Goal: Information Seeking & Learning: Find specific fact

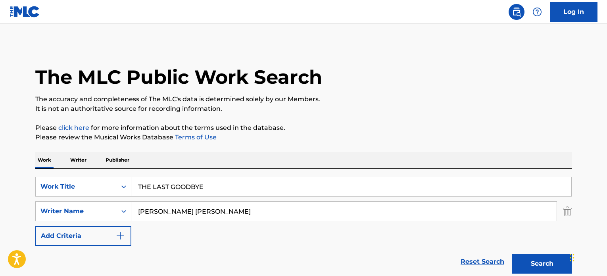
drag, startPoint x: 0, startPoint y: 0, endPoint x: 0, endPoint y: 185, distance: 184.5
click at [0, 193] on main "The MLC Public Work Search The accuracy and completeness of The MLC's data is d…" at bounding box center [303, 165] width 607 height 283
paste input "[PERSON_NAME]"
type input "[PERSON_NAME]"
click at [512, 254] on button "Search" at bounding box center [542, 264] width 60 height 20
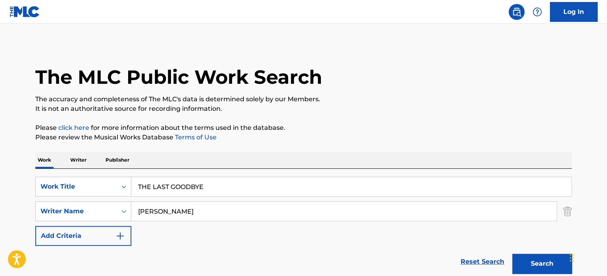
scroll to position [331, 0]
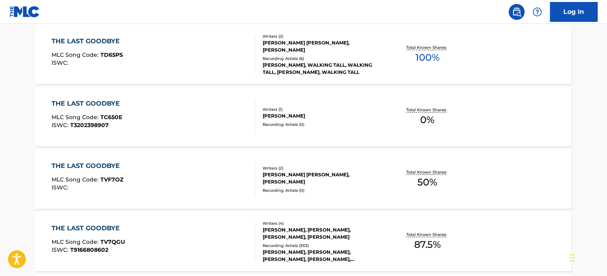
click at [310, 69] on div "[PERSON_NAME], WALKING TALL, WALKING TALL, [PERSON_NAME], WALKING TALL" at bounding box center [323, 69] width 120 height 14
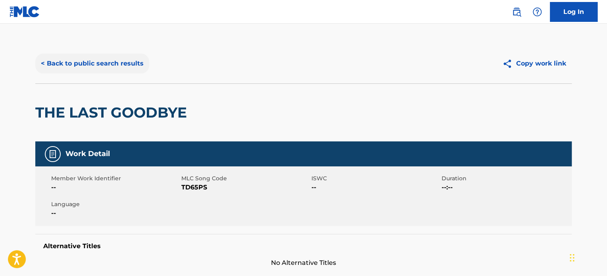
click at [121, 67] on button "< Back to public search results" at bounding box center [92, 64] width 114 height 20
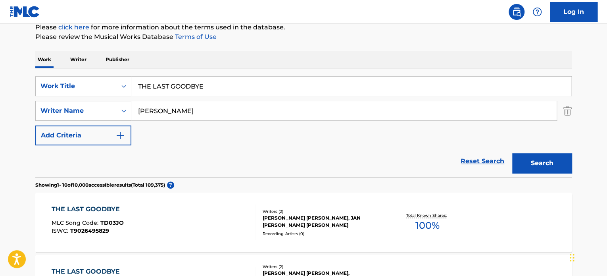
scroll to position [45, 0]
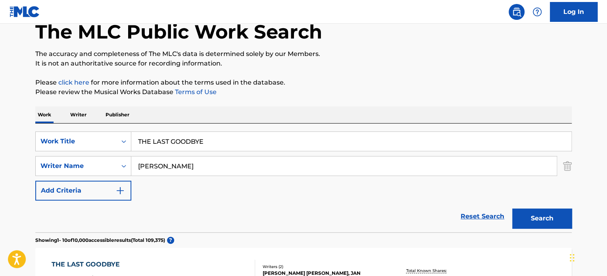
click at [193, 169] on input "[PERSON_NAME]" at bounding box center [343, 165] width 425 height 19
paste input "[PERSON_NAME]"
type input "[PERSON_NAME]"
click at [512, 208] on button "Search" at bounding box center [542, 218] width 60 height 20
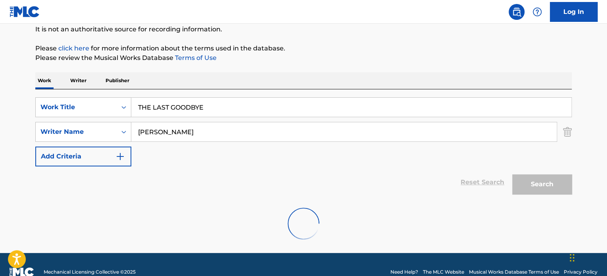
scroll to position [94, 0]
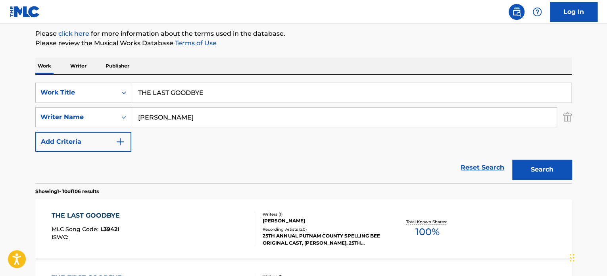
click at [282, 225] on div "Writers ( 1 ) [PERSON_NAME] Recording Artists [PHONE_NUMBER] PUTNAM COUNTY SPEL…" at bounding box center [318, 228] width 127 height 35
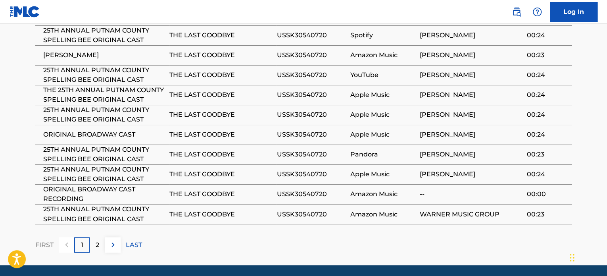
scroll to position [573, 0]
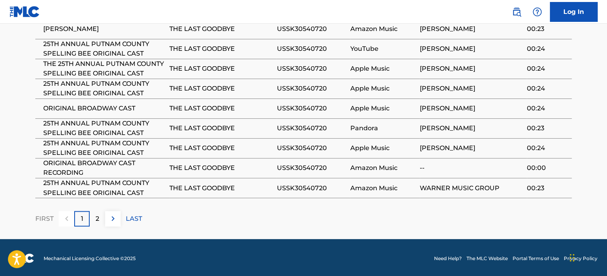
click at [204, 178] on td "THE LAST GOODBYE" at bounding box center [222, 188] width 107 height 20
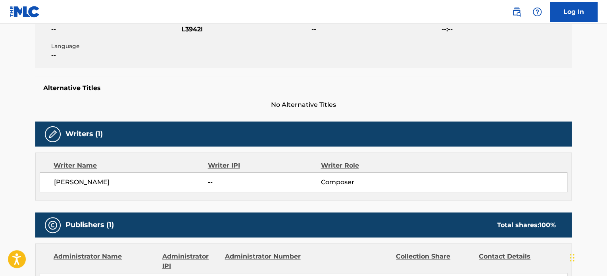
scroll to position [0, 0]
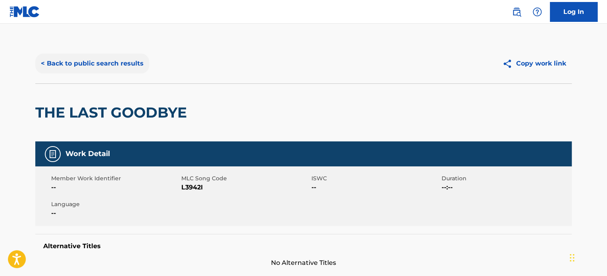
click at [106, 68] on button "< Back to public search results" at bounding box center [92, 64] width 114 height 20
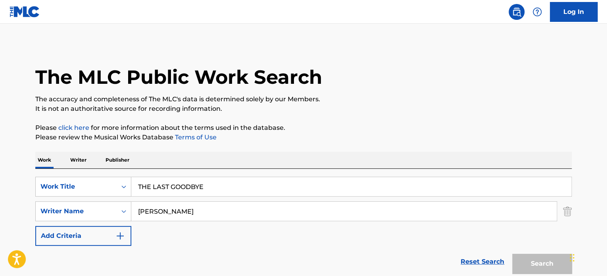
scroll to position [94, 0]
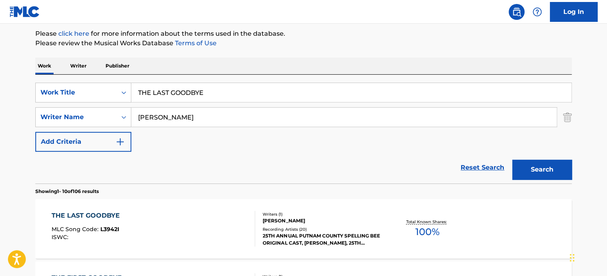
drag, startPoint x: 274, startPoint y: 93, endPoint x: 7, endPoint y: 87, distance: 267.2
paste input "Get Buck"
type input "Get Buck"
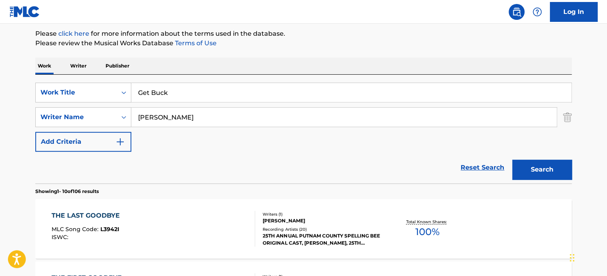
paste input "[PERSON_NAME]"
type input "[PERSON_NAME]"
click at [512, 160] on button "Search" at bounding box center [542, 170] width 60 height 20
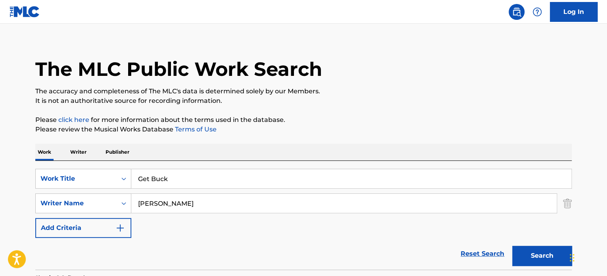
scroll to position [0, 0]
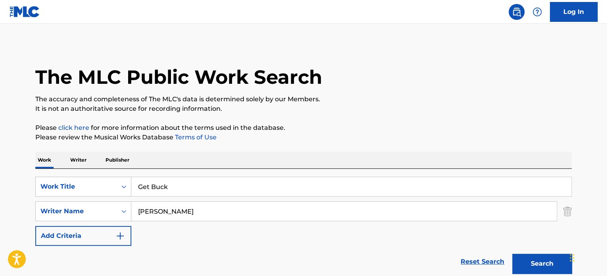
drag, startPoint x: 174, startPoint y: 185, endPoint x: 0, endPoint y: 205, distance: 175.0
click at [29, 193] on div "The MLC Public Work Search The accuracy and completeness of The MLC's data is d…" at bounding box center [304, 217] width 556 height 346
paste input "YA HALA W YA MARHABA"
type input "YA HALA W YA MARHABA"
drag, startPoint x: 237, startPoint y: 205, endPoint x: 0, endPoint y: 208, distance: 237.3
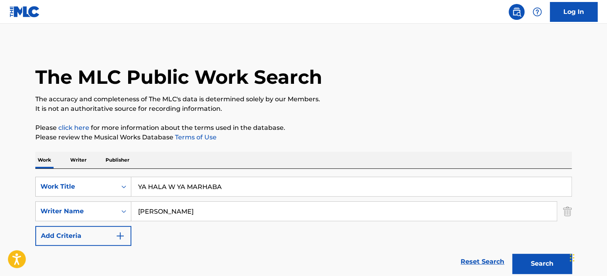
click at [0, 223] on main "The MLC Public Work Search The accuracy and completeness of The MLC's data is d…" at bounding box center [303, 209] width 607 height 370
paste input "[PERSON_NAME] [PERSON_NAME]"
type input "[PERSON_NAME] [PERSON_NAME]"
click at [512, 254] on button "Search" at bounding box center [542, 264] width 60 height 20
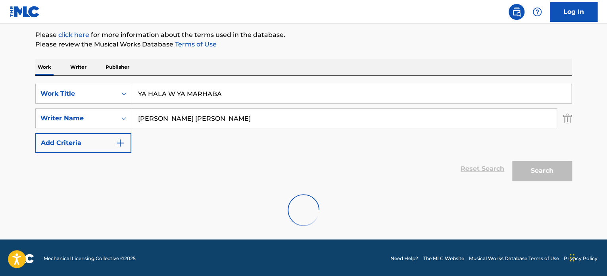
scroll to position [94, 0]
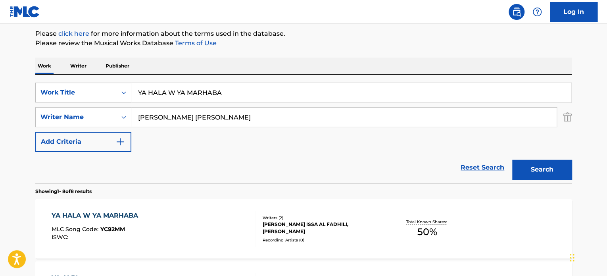
click at [292, 237] on div "Recording Artists ( 0 )" at bounding box center [323, 240] width 120 height 6
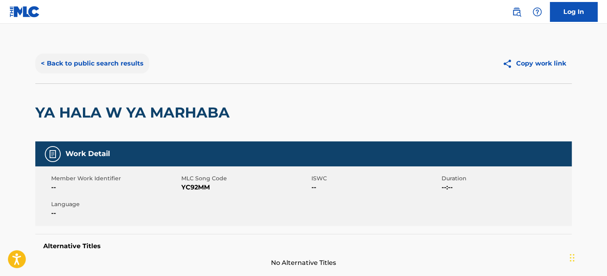
click at [100, 55] on button "< Back to public search results" at bounding box center [92, 64] width 114 height 20
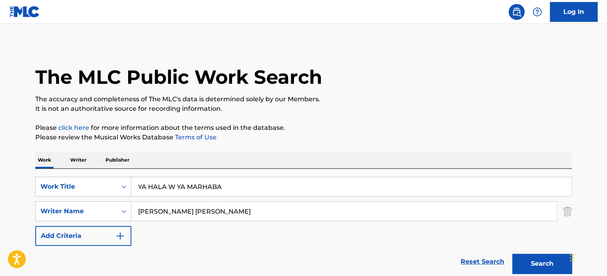
scroll to position [94, 0]
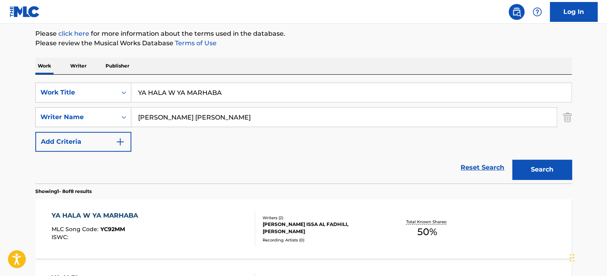
drag, startPoint x: 283, startPoint y: 95, endPoint x: 0, endPoint y: 75, distance: 284.0
paste input "3YUNH AJNAN"
type input "3YUNH AJNAN"
drag, startPoint x: 291, startPoint y: 116, endPoint x: 0, endPoint y: 98, distance: 291.1
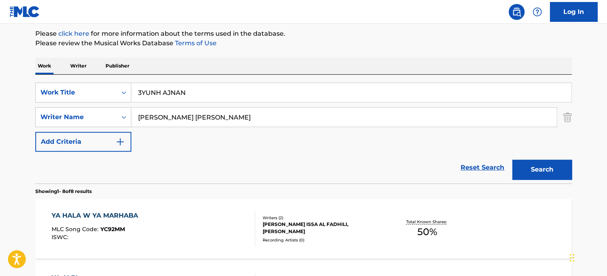
paste input "[PERSON_NAME] [PERSON_NAME]"
type input "[PERSON_NAME] [PERSON_NAME]"
click at [512, 160] on button "Search" at bounding box center [542, 170] width 60 height 20
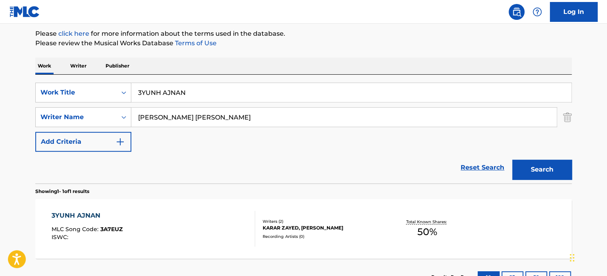
click at [267, 218] on div "Writers ( 2 )" at bounding box center [323, 221] width 120 height 6
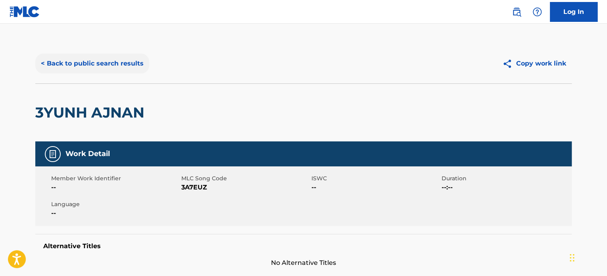
click at [113, 63] on button "< Back to public search results" at bounding box center [92, 64] width 114 height 20
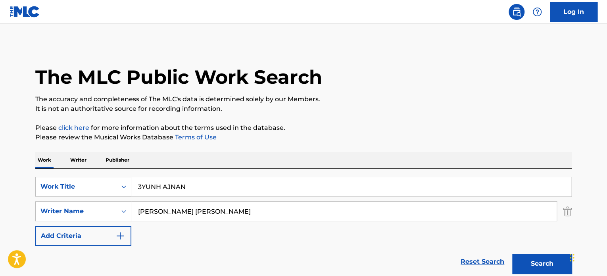
scroll to position [94, 0]
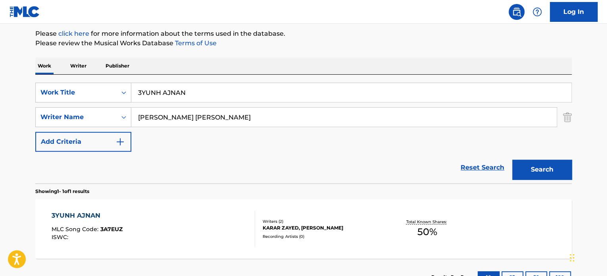
click at [0, 65] on main "The MLC Public Work Search The accuracy and completeness of The MLC's data is d…" at bounding box center [303, 115] width 607 height 370
paste input "[PERSON_NAME]"
type input "[PERSON_NAME]"
click at [512, 160] on button "Search" at bounding box center [542, 170] width 60 height 20
click at [297, 231] on div "KARAR ZAYED, [PERSON_NAME]" at bounding box center [323, 227] width 120 height 7
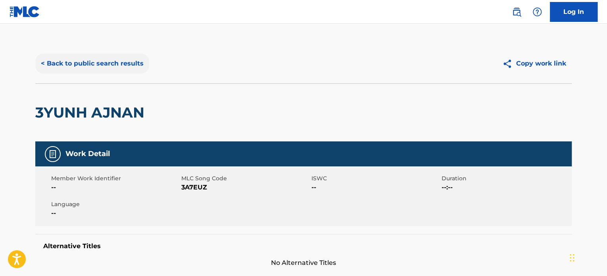
click at [107, 65] on button "< Back to public search results" at bounding box center [92, 64] width 114 height 20
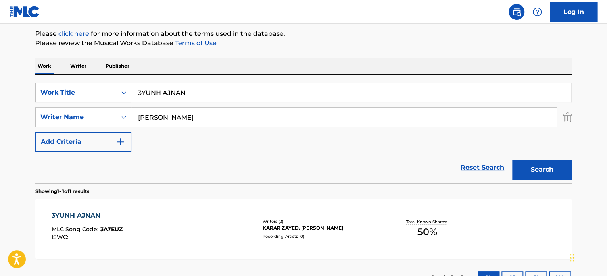
drag, startPoint x: 137, startPoint y: 93, endPoint x: 183, endPoint y: 139, distance: 64.5
click at [108, 94] on div "SearchWithCriteria9e0b373b-aab5-4f72-8c14-e9bd1ec55dec Work Title 3YUNH AJNAN" at bounding box center [303, 93] width 537 height 20
paste input "REGRESA"
type input "REGRESA"
click at [3, 99] on main "The MLC Public Work Search The accuracy and completeness of The MLC's data is d…" at bounding box center [303, 115] width 607 height 370
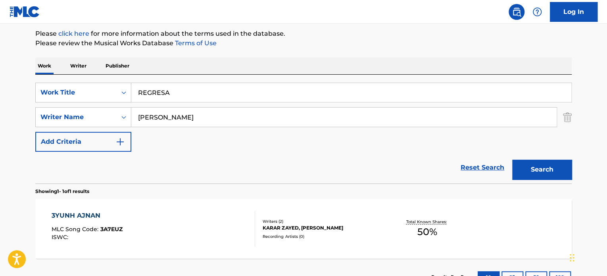
paste input "FRANCISCO [PERSON_NAME] [PERSON_NAME]"
type input "FRANCISCO [PERSON_NAME] [PERSON_NAME]"
click at [512, 160] on button "Search" at bounding box center [542, 170] width 60 height 20
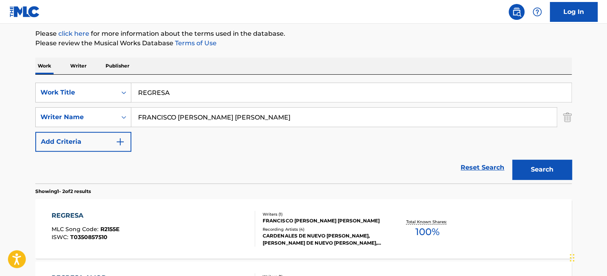
click at [318, 239] on div "CARDENALES DE NUEVO [PERSON_NAME], [PERSON_NAME] DE NUEVO [PERSON_NAME], [PERSO…" at bounding box center [323, 239] width 120 height 14
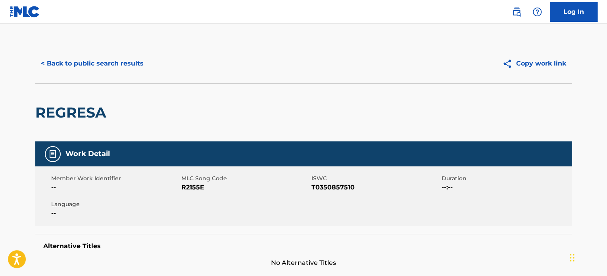
click at [99, 81] on div "< Back to public search results Copy work link" at bounding box center [303, 64] width 537 height 40
click at [111, 62] on button "< Back to public search results" at bounding box center [92, 64] width 114 height 20
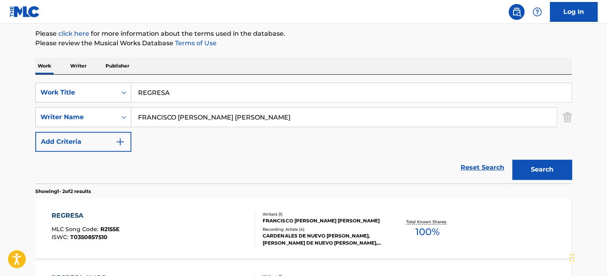
drag, startPoint x: 356, startPoint y: 108, endPoint x: 0, endPoint y: 110, distance: 355.6
click at [0, 110] on main "The MLC Public Work Search The accuracy and completeness of The MLC's data is d…" at bounding box center [303, 146] width 607 height 432
paste input "[PERSON_NAME]"
type input "[PERSON_NAME]"
click at [512, 160] on button "Search" at bounding box center [542, 170] width 60 height 20
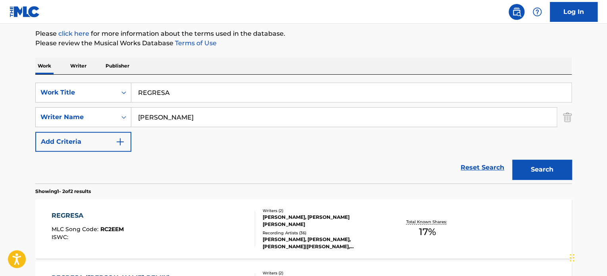
click at [270, 221] on div "[PERSON_NAME], [PERSON_NAME] [PERSON_NAME]" at bounding box center [323, 221] width 120 height 14
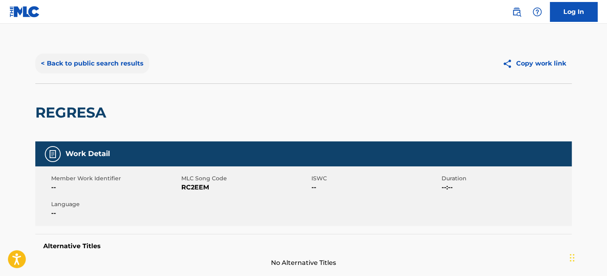
click at [83, 58] on button "< Back to public search results" at bounding box center [92, 64] width 114 height 20
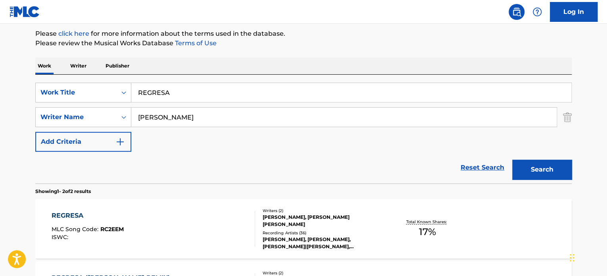
drag, startPoint x: 239, startPoint y: 96, endPoint x: 153, endPoint y: 130, distance: 91.8
click at [110, 102] on div "SearchWithCriteria9e0b373b-aab5-4f72-8c14-e9bd1ec55dec Work Title REGRESA" at bounding box center [303, 93] width 537 height 20
paste input "I WANT TO KNOW"
type input "I WANT TO KNOW"
drag, startPoint x: 252, startPoint y: 120, endPoint x: 0, endPoint y: 106, distance: 252.4
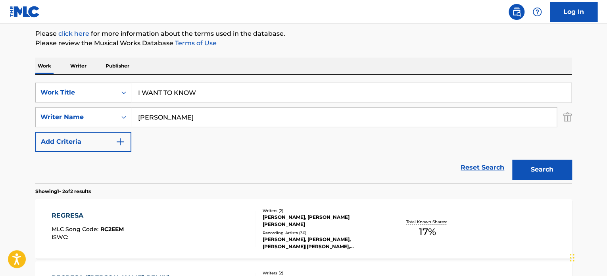
click at [0, 108] on main "The MLC Public Work Search The accuracy and completeness of The MLC's data is d…" at bounding box center [303, 146] width 607 height 432
paste input "[PERSON_NAME]"
type input "[PERSON_NAME]"
click at [512, 160] on button "Search" at bounding box center [542, 170] width 60 height 20
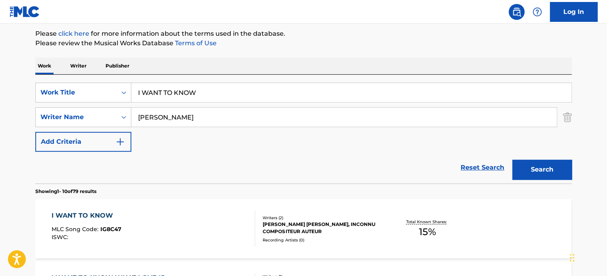
click at [329, 241] on div "I WANT TO KNOW MLC Song Code : IG8C47 ISWC : Writers ( 2 ) [PERSON_NAME] [PERSO…" at bounding box center [303, 229] width 537 height 60
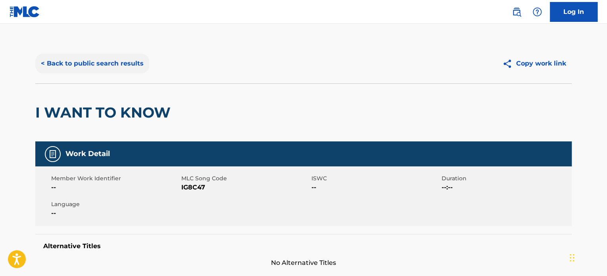
click at [131, 66] on button "< Back to public search results" at bounding box center [92, 64] width 114 height 20
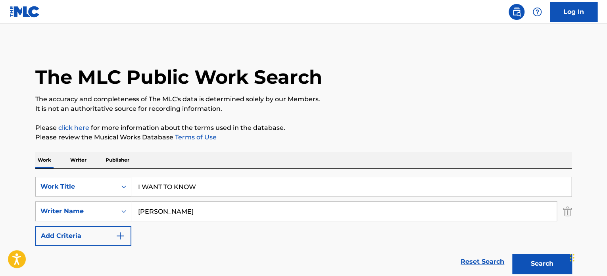
scroll to position [94, 0]
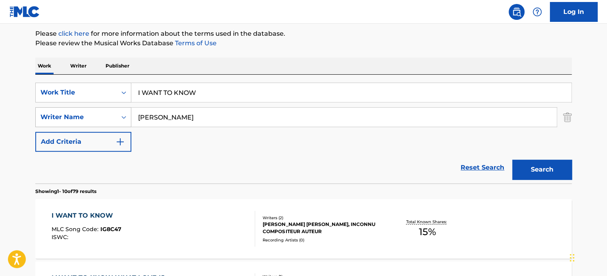
drag, startPoint x: 264, startPoint y: 85, endPoint x: 68, endPoint y: 114, distance: 197.3
click at [46, 96] on div "SearchWithCriteria9e0b373b-aab5-4f72-8c14-e9bd1ec55dec Work Title I WANT TO KNOW" at bounding box center [303, 93] width 537 height 20
paste input "Heather 2"
type input "Heather 2"
click at [58, 110] on div "SearchWithCriteria9e0b373b-aab5-4f72-8c14-e9bd1ec55dec Work Title Heather 2 Sea…" at bounding box center [303, 117] width 537 height 69
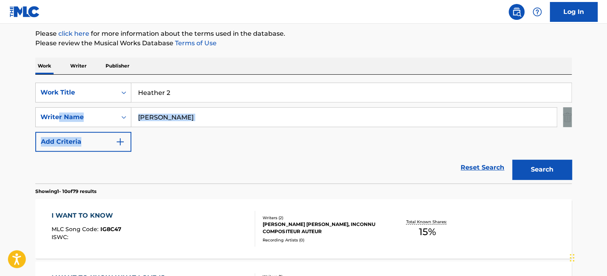
click at [221, 112] on input "[PERSON_NAME]" at bounding box center [343, 117] width 425 height 19
paste input "[PERSON_NAME]"
type input "[PERSON_NAME]"
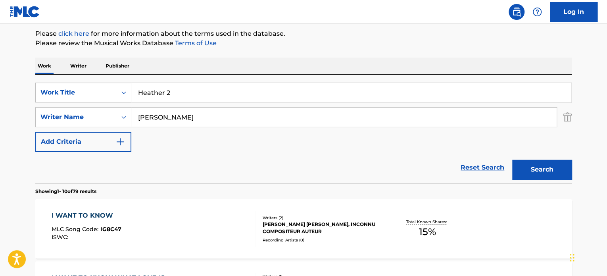
click at [512, 160] on button "Search" at bounding box center [542, 170] width 60 height 20
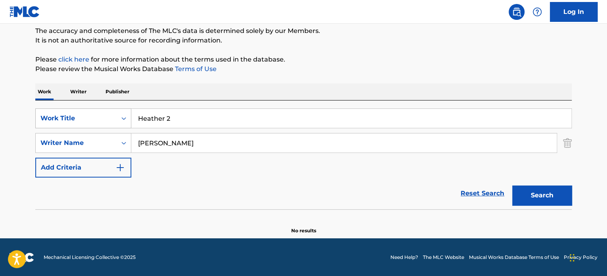
scroll to position [0, 0]
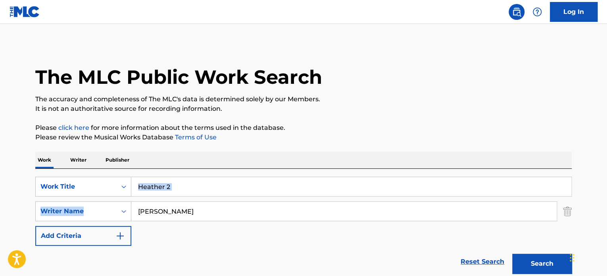
drag, startPoint x: 208, startPoint y: 197, endPoint x: 56, endPoint y: 167, distance: 154.1
click at [71, 167] on div "Work Writer Publisher SearchWithCriteria9e0b373b-aab5-4f72-8c14-e9bd1ec55dec Wo…" at bounding box center [303, 227] width 537 height 151
click at [190, 186] on input "Heather 2" at bounding box center [351, 186] width 440 height 19
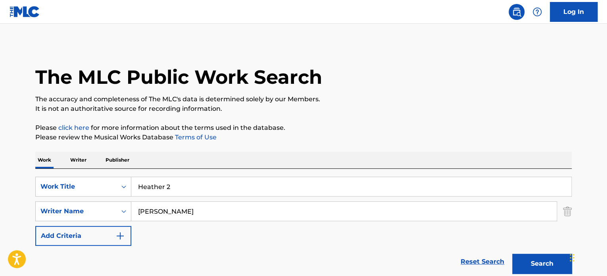
paste input "Skit 5 - Gangsta"
type input "Skit 5 - Gangsta"
drag, startPoint x: 244, startPoint y: 208, endPoint x: 0, endPoint y: 142, distance: 252.3
click at [0, 165] on main "The MLC Public Work Search The accuracy and completeness of The MLC's data is d…" at bounding box center [303, 165] width 607 height 283
paste input "[PERSON_NAME]"
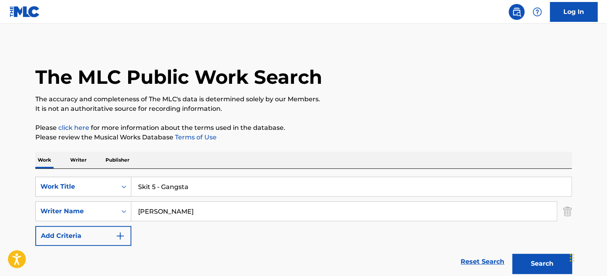
type input "[PERSON_NAME]"
click at [512, 254] on button "Search" at bounding box center [542, 264] width 60 height 20
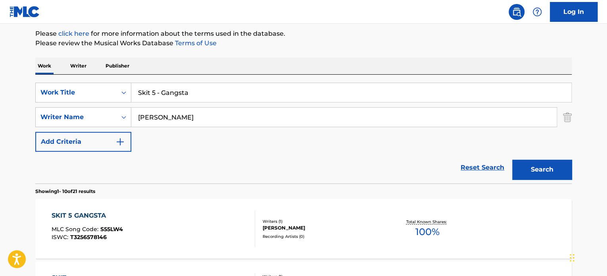
click at [254, 219] on div at bounding box center [251, 229] width 6 height 36
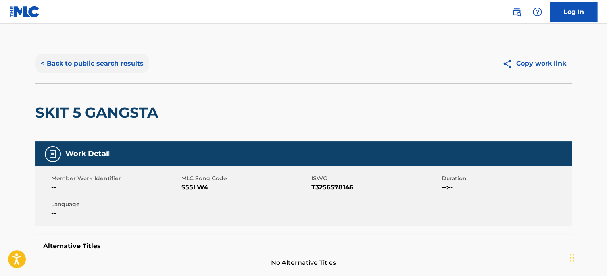
click at [110, 71] on button "< Back to public search results" at bounding box center [92, 64] width 114 height 20
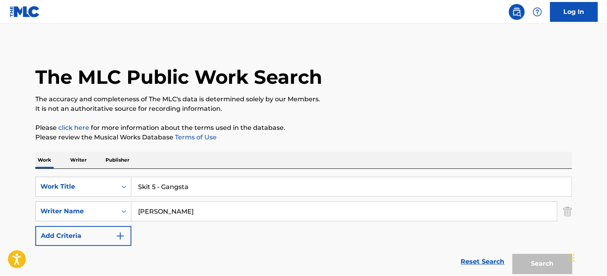
scroll to position [94, 0]
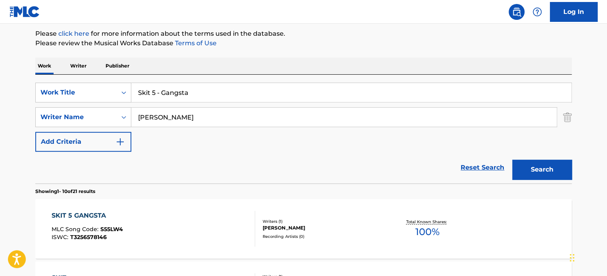
drag, startPoint x: 217, startPoint y: 84, endPoint x: 45, endPoint y: 79, distance: 172.3
click at [58, 80] on div "SearchWithCriteria9e0b373b-aab5-4f72-8c14-e9bd1ec55dec Work Title Skit 5 - Gang…" at bounding box center [303, 129] width 537 height 109
drag, startPoint x: 210, startPoint y: 98, endPoint x: 100, endPoint y: 106, distance: 110.2
click at [52, 90] on div "SearchWithCriteria9e0b373b-aab5-4f72-8c14-e9bd1ec55dec Work Title Skit 5 - Gang…" at bounding box center [303, 93] width 537 height 20
paste input "The Guitar (The Lion Sleeps Tonight)"
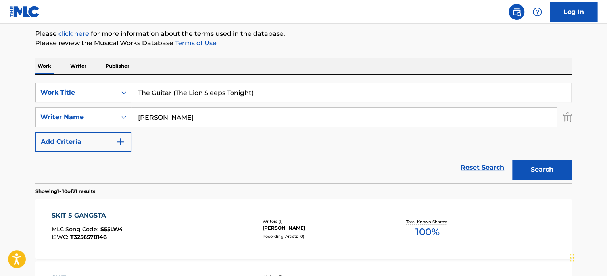
type input "The Guitar (The Lion Sleeps Tonight)"
drag, startPoint x: 237, startPoint y: 113, endPoint x: 0, endPoint y: 91, distance: 237.5
paste input "[PERSON_NAME] [PERSON_NAME]"
type input "[PERSON_NAME] [PERSON_NAME]"
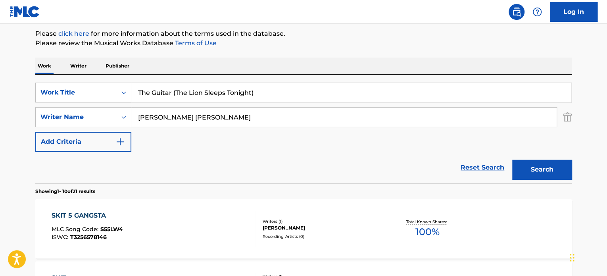
click at [512, 160] on button "Search" at bounding box center [542, 170] width 60 height 20
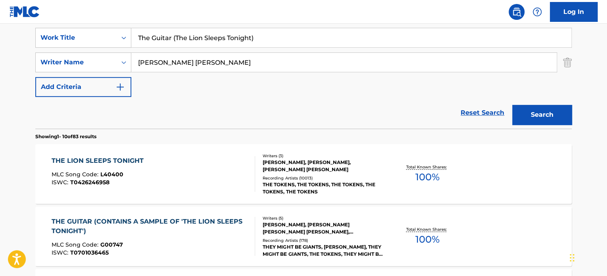
scroll to position [160, 0]
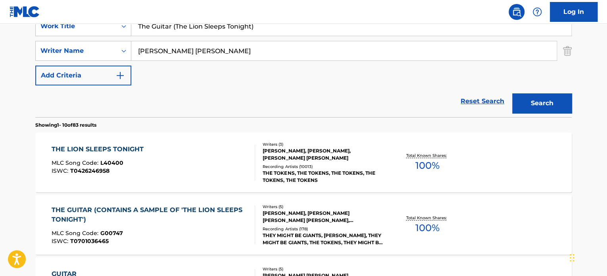
click at [271, 153] on div "[PERSON_NAME], [PERSON_NAME], [PERSON_NAME] [PERSON_NAME]" at bounding box center [323, 154] width 120 height 14
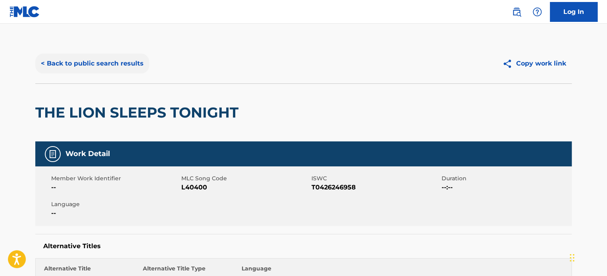
click at [102, 65] on button "< Back to public search results" at bounding box center [92, 64] width 114 height 20
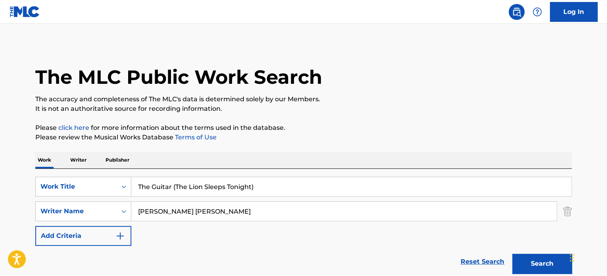
drag, startPoint x: 80, startPoint y: 165, endPoint x: 19, endPoint y: 167, distance: 61.1
paste input "CHINESE ROCK"
type input "CHINESE ROCK"
click at [46, 186] on div "SearchWithCriteria9e0b373b-aab5-4f72-8c14-e9bd1ec55dec Work Title CHINESE ROCK …" at bounding box center [303, 211] width 537 height 69
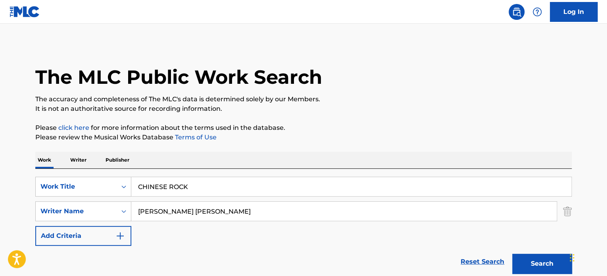
paste input "[PERSON_NAME]"
drag, startPoint x: 530, startPoint y: 265, endPoint x: 523, endPoint y: 264, distance: 6.9
click at [530, 265] on button "Search" at bounding box center [542, 264] width 60 height 20
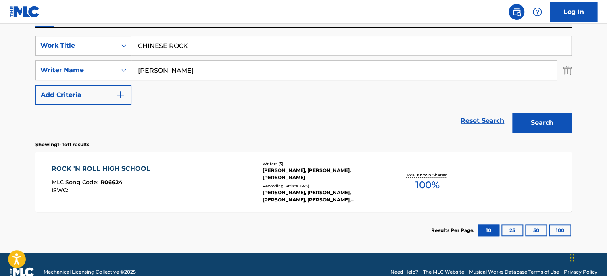
scroll to position [156, 0]
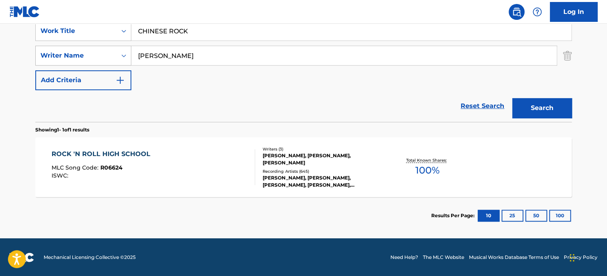
click at [98, 57] on div "SearchWithCriteriaeee9831f-463b-4dba-b7b9-df211a28d8f1 Writer Name [PERSON_NAME]" at bounding box center [303, 56] width 537 height 20
paste input "[PERSON_NAME]"
type input "[PERSON_NAME]"
click at [557, 115] on button "Search" at bounding box center [542, 108] width 60 height 20
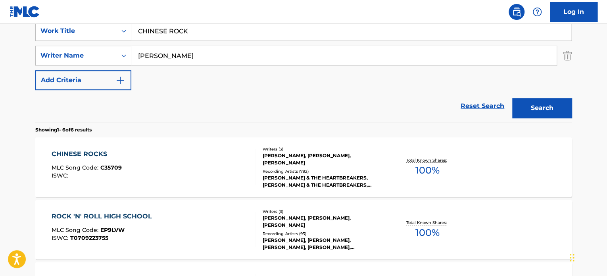
click at [328, 181] on div "[PERSON_NAME] & THE HEARTBREAKERS, [PERSON_NAME] & THE HEARTBREAKERS, [PERSON_N…" at bounding box center [323, 181] width 120 height 14
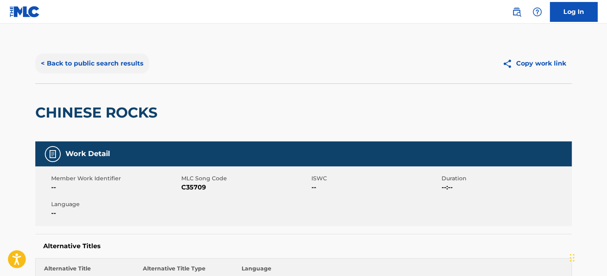
click at [144, 65] on button "< Back to public search results" at bounding box center [92, 64] width 114 height 20
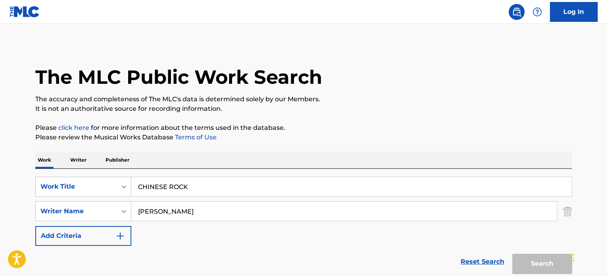
scroll to position [156, 0]
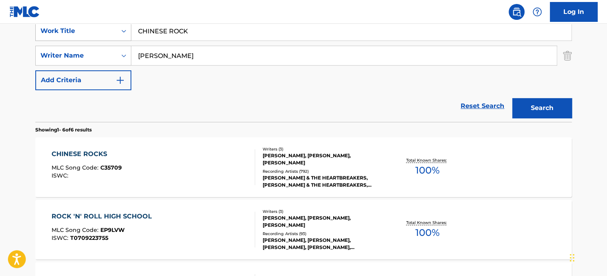
drag, startPoint x: 213, startPoint y: 39, endPoint x: 124, endPoint y: 29, distance: 89.1
click at [143, 31] on input "CHINESE ROCK" at bounding box center [351, 30] width 440 height 19
paste input "[PERSON_NAME] A Little Lamb"
drag, startPoint x: 232, startPoint y: 27, endPoint x: 83, endPoint y: 33, distance: 149.4
click at [81, 31] on div "SearchWithCriteria9e0b373b-aab5-4f72-8c14-e9bd1ec55dec Work Title CMary Had A L…" at bounding box center [303, 31] width 537 height 20
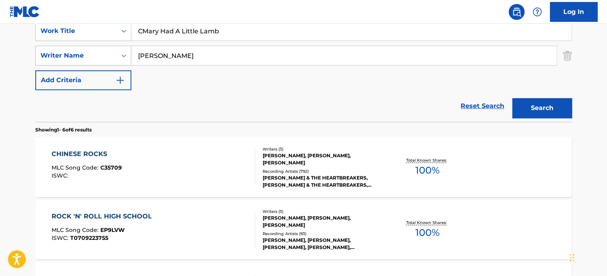
paste input "Search Form"
type input "[PERSON_NAME] A Little Lamb"
click at [0, 36] on main "The MLC Public Work Search The accuracy and completeness of The MLC's data is d…" at bounding box center [303, 208] width 607 height 681
paste input "[PERSON_NAME]"
type input "[PERSON_NAME]"
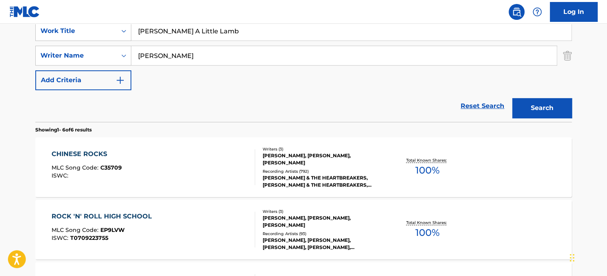
click at [512, 98] on button "Search" at bounding box center [542, 108] width 60 height 20
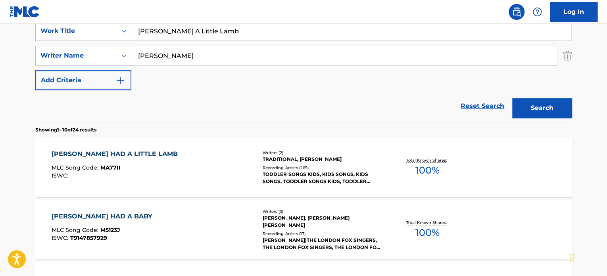
click at [254, 167] on div at bounding box center [251, 167] width 6 height 36
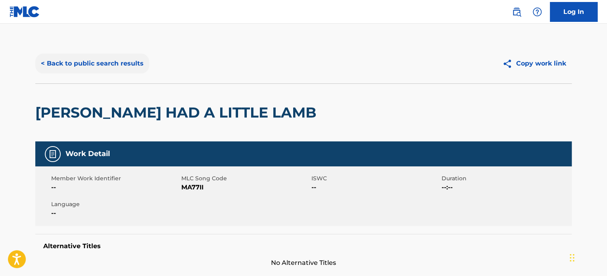
click at [92, 68] on button "< Back to public search results" at bounding box center [92, 64] width 114 height 20
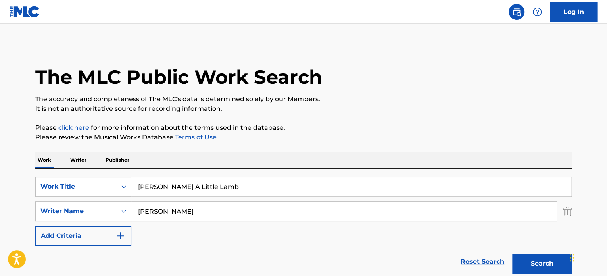
scroll to position [156, 0]
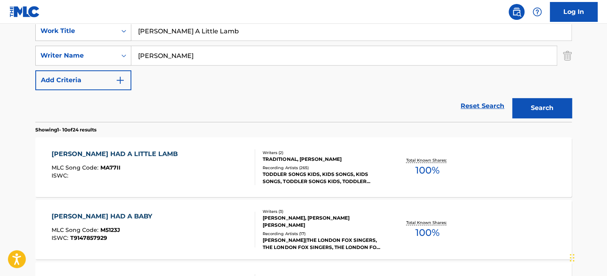
drag, startPoint x: 234, startPoint y: 37, endPoint x: 0, endPoint y: 14, distance: 234.8
paste input "NIGHTCALL"
type input "NIGHTCALL"
drag, startPoint x: 204, startPoint y: 54, endPoint x: 19, endPoint y: 19, distance: 187.9
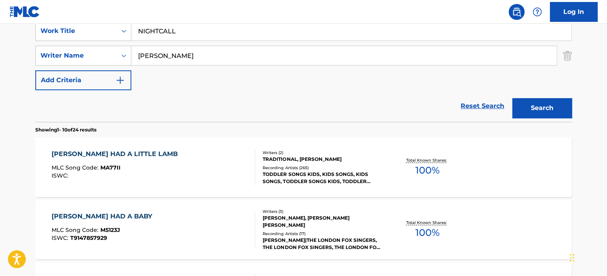
paste input "[PERSON_NAME]"
type input "[PERSON_NAME]"
click at [512, 98] on button "Search" at bounding box center [542, 108] width 60 height 20
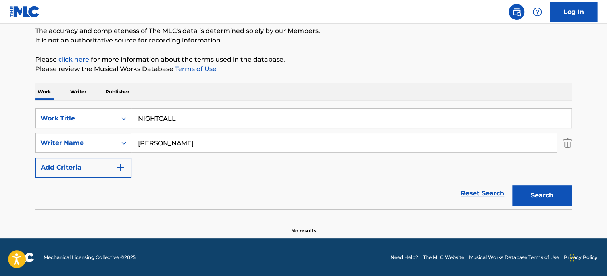
scroll to position [0, 0]
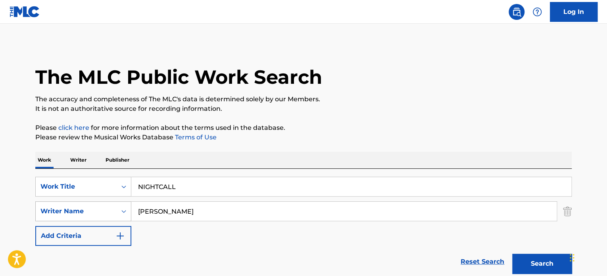
drag, startPoint x: 174, startPoint y: 189, endPoint x: 81, endPoint y: 202, distance: 94.1
click at [57, 189] on div "SearchWithCriteria9e0b373b-aab5-4f72-8c14-e9bd1ec55dec Work Title NIGHTCALL" at bounding box center [303, 187] width 537 height 20
paste input "Call Me"
type input "Call Me"
drag, startPoint x: 246, startPoint y: 209, endPoint x: 2, endPoint y: 189, distance: 244.9
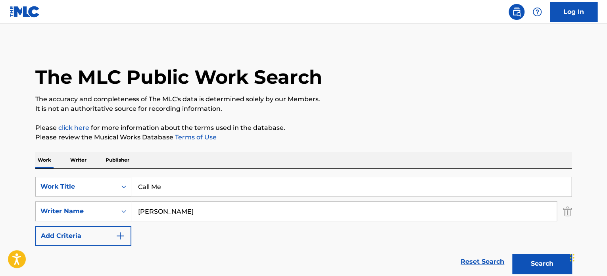
click at [0, 210] on main "The MLC Public Work Search The accuracy and completeness of The MLC's data is d…" at bounding box center [303, 165] width 607 height 283
paste input "[PERSON_NAME]"
type input "[PERSON_NAME]"
click at [512, 254] on button "Search" at bounding box center [542, 264] width 60 height 20
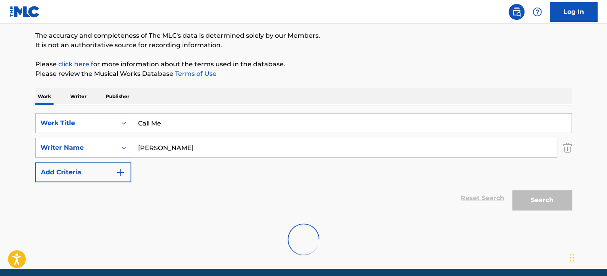
scroll to position [94, 0]
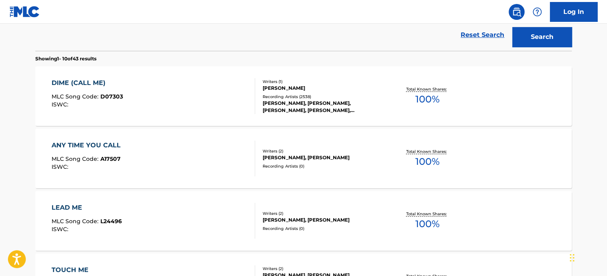
click at [299, 106] on div "[PERSON_NAME], [PERSON_NAME], [PERSON_NAME], [PERSON_NAME], [PERSON_NAME], [PER…" at bounding box center [323, 107] width 120 height 14
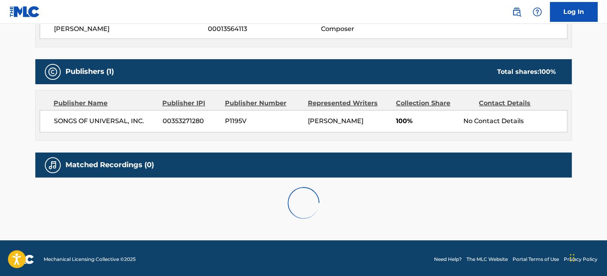
scroll to position [313, 0]
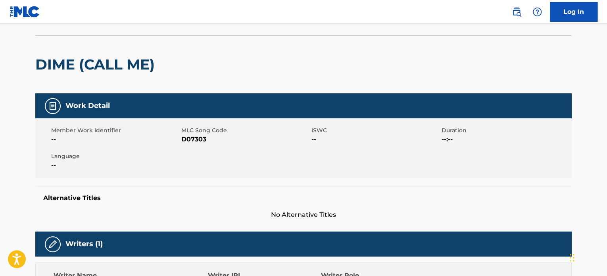
click at [114, 65] on h2 "DIME (CALL ME)" at bounding box center [96, 65] width 123 height 18
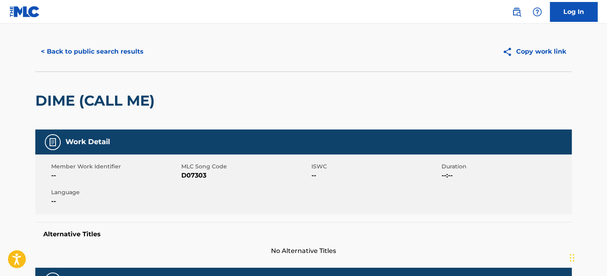
scroll to position [0, 0]
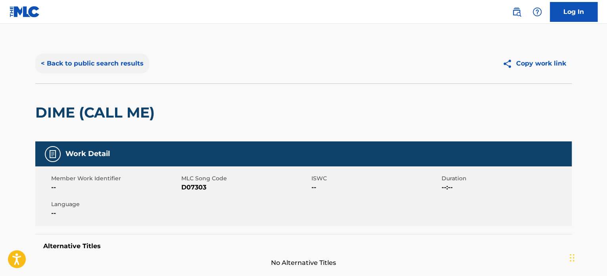
click at [110, 60] on button "< Back to public search results" at bounding box center [92, 64] width 114 height 20
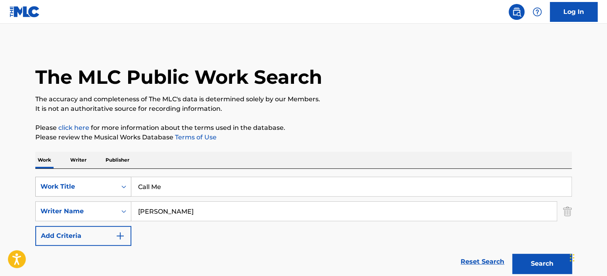
drag, startPoint x: 185, startPoint y: 188, endPoint x: 43, endPoint y: 186, distance: 141.7
click at [87, 184] on div "SearchWithCriteria9e0b373b-aab5-4f72-8c14-e9bd1ec55dec Work Title Call Me" at bounding box center [303, 187] width 537 height 20
paste input "ONSPIRACY"
type input "CONSPIRACY"
drag, startPoint x: 189, startPoint y: 204, endPoint x: 114, endPoint y: 205, distance: 75.0
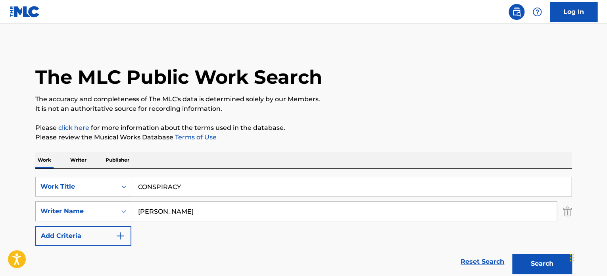
click at [119, 212] on div "SearchWithCriteriaeee9831f-463b-4dba-b7b9-df211a28d8f1 Writer Name [PERSON_NAME]" at bounding box center [303, 211] width 537 height 20
paste input "NARTEN"
type input "NARTEN"
click at [512, 254] on button "Search" at bounding box center [542, 264] width 60 height 20
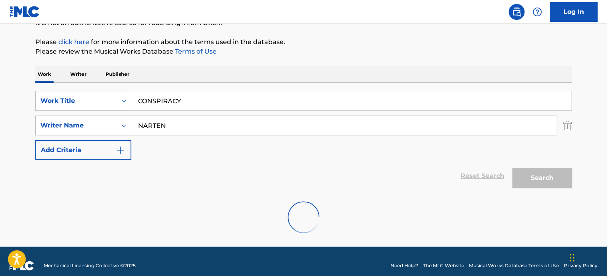
scroll to position [94, 0]
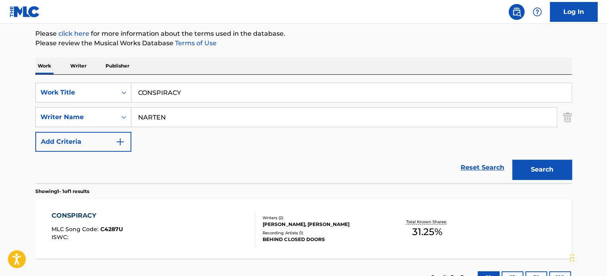
click at [287, 207] on div "CONSPIRACY MLC Song Code : C4287U ISWC : Writers ( 2 ) [PERSON_NAME], [PERSON_N…" at bounding box center [303, 229] width 537 height 60
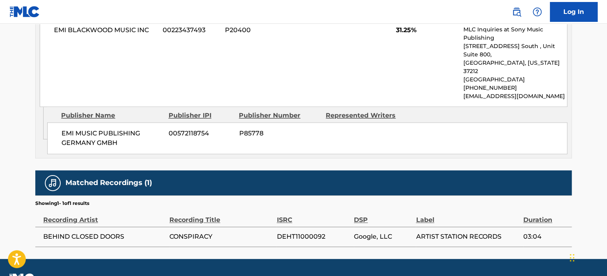
scroll to position [421, 0]
